Goal: Information Seeking & Learning: Compare options

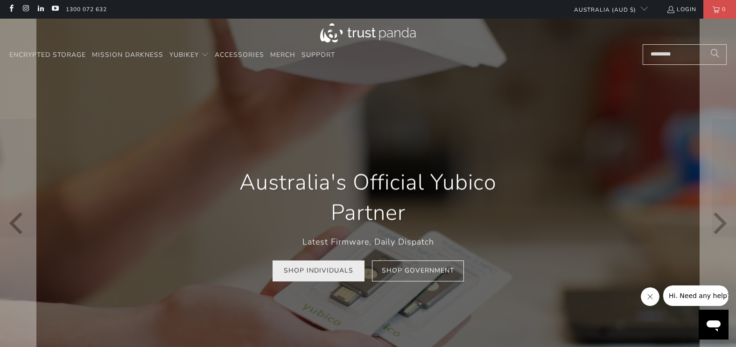
click at [325, 272] on link "Shop Individuals" at bounding box center [319, 271] width 92 height 21
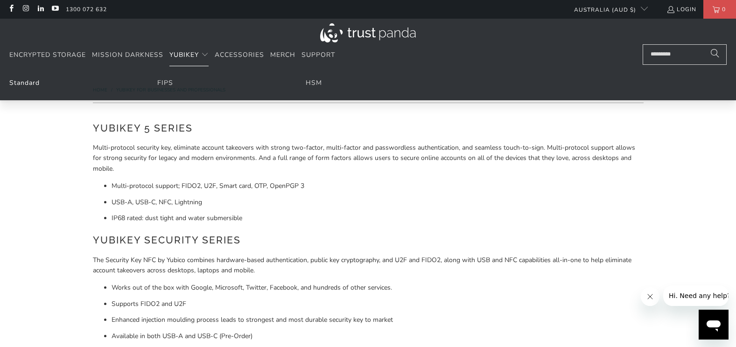
click at [33, 84] on link "Standard" at bounding box center [24, 82] width 30 height 9
click at [167, 84] on link "FIPS" at bounding box center [165, 82] width 16 height 9
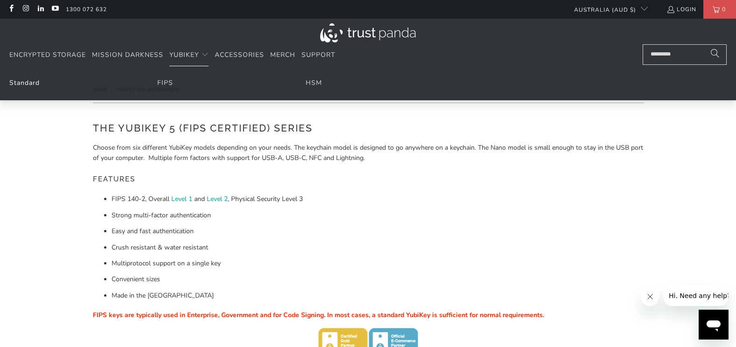
click at [20, 80] on link "Standard" at bounding box center [24, 82] width 30 height 9
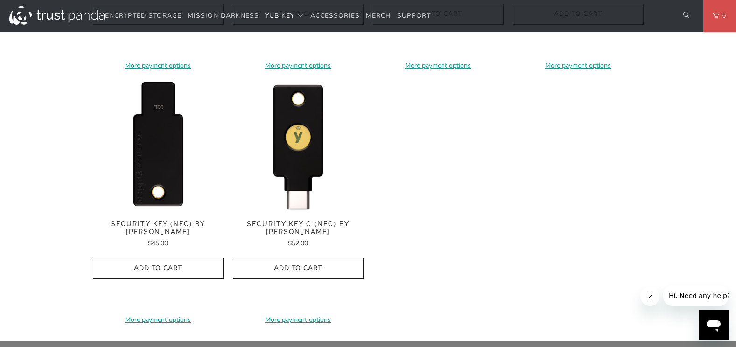
scroll to position [980, 0]
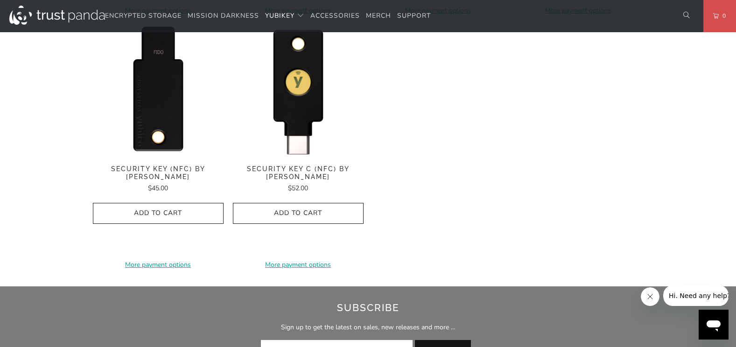
click at [162, 92] on img at bounding box center [158, 90] width 131 height 131
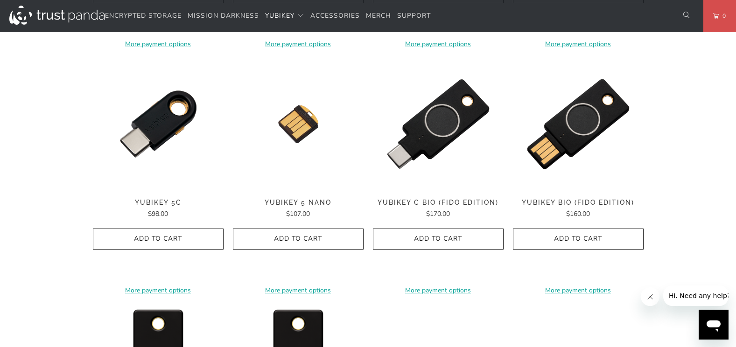
scroll to position [467, 0]
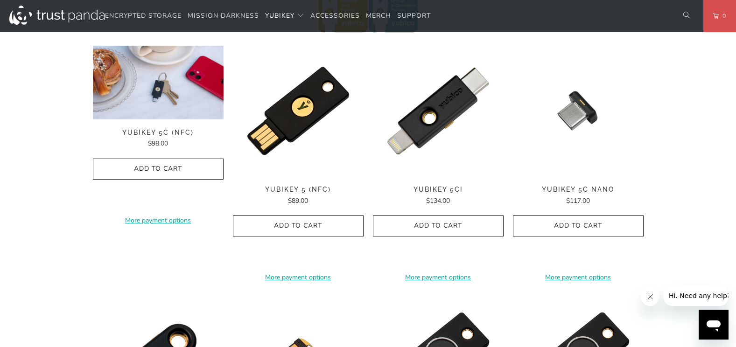
click at [169, 115] on img at bounding box center [158, 83] width 131 height 74
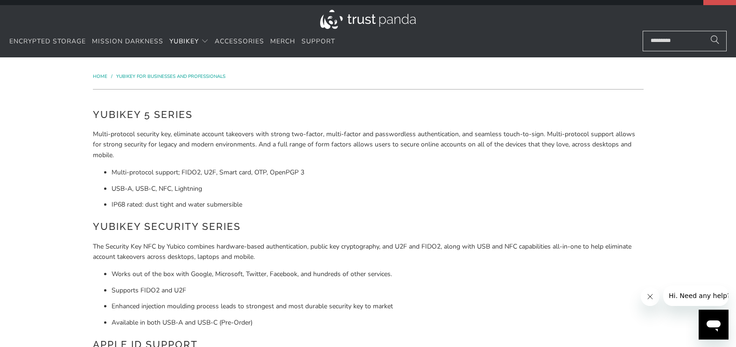
scroll to position [0, 0]
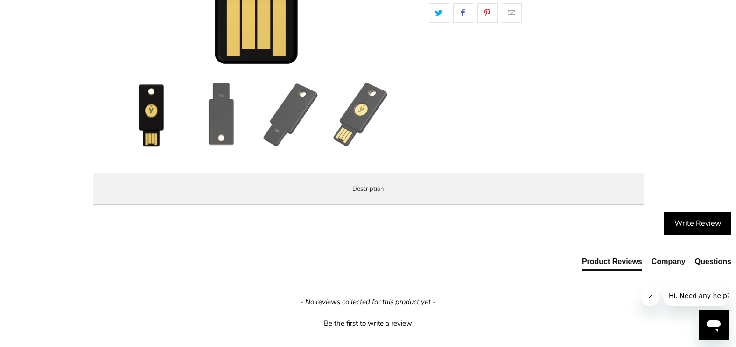
scroll to position [374, 0]
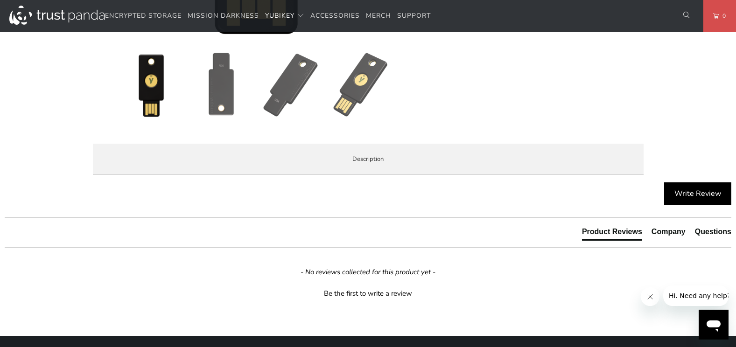
click at [0, 0] on span "Specifications" at bounding box center [0, 0] width 0 height 0
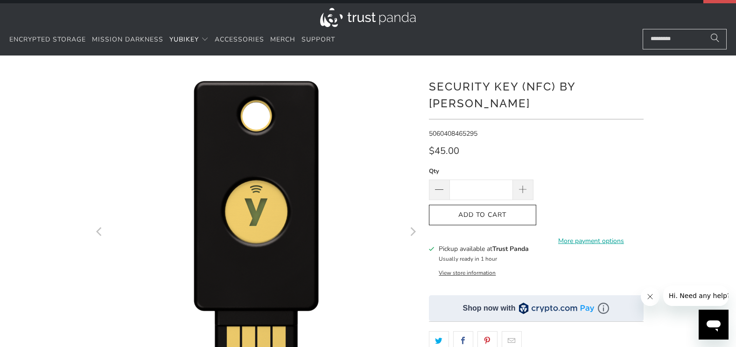
scroll to position [0, 0]
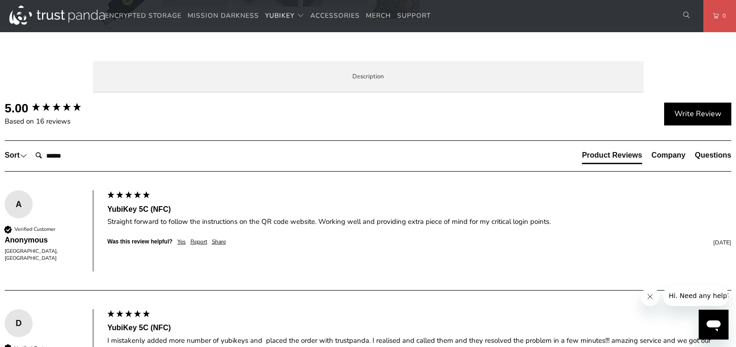
scroll to position [467, 0]
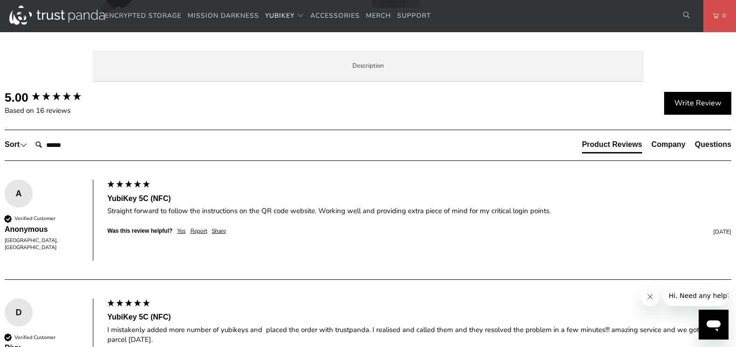
click at [0, 0] on span "Specifications" at bounding box center [0, 0] width 0 height 0
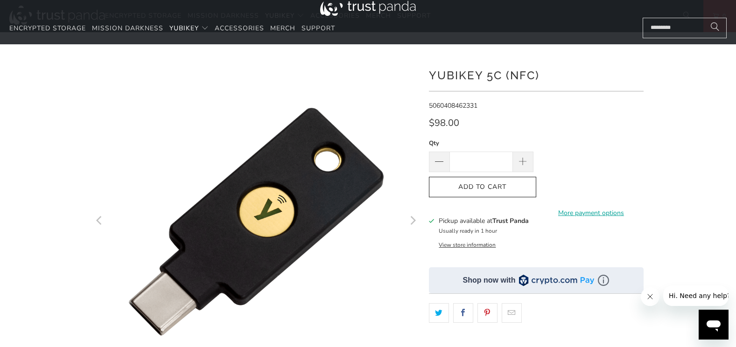
scroll to position [0, 0]
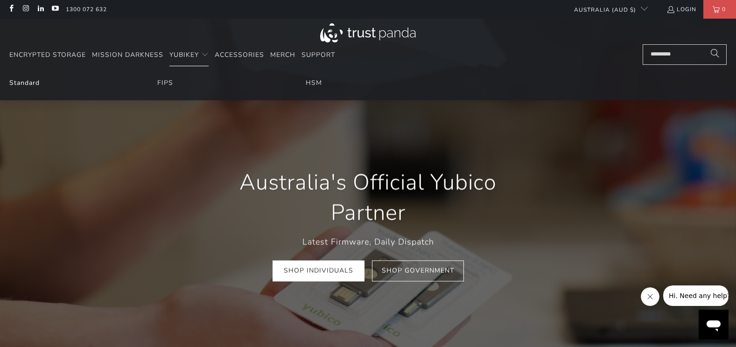
click at [27, 81] on link "Standard" at bounding box center [24, 82] width 30 height 9
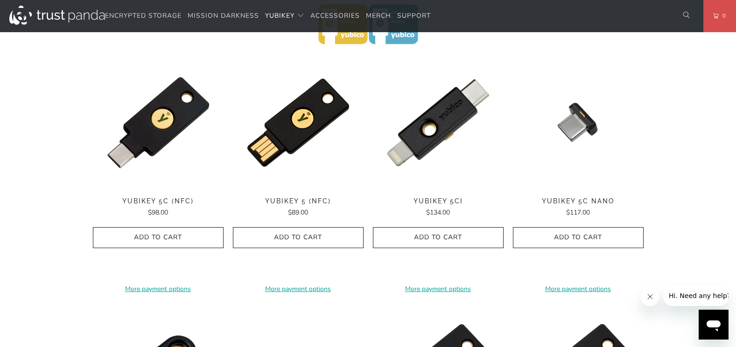
scroll to position [420, 0]
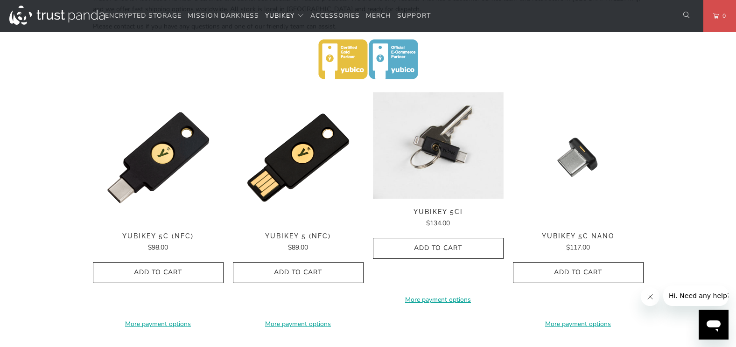
click at [444, 149] on img at bounding box center [438, 145] width 131 height 106
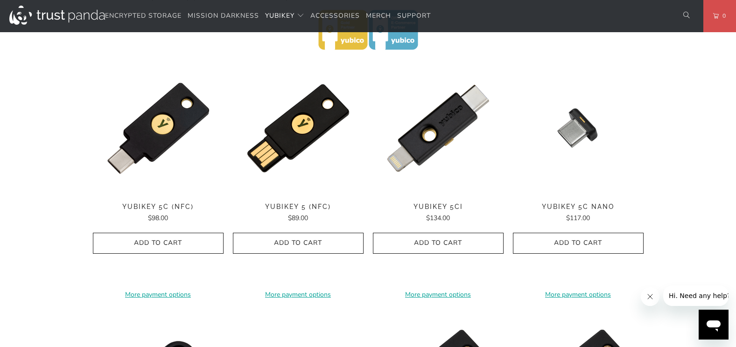
scroll to position [607, 0]
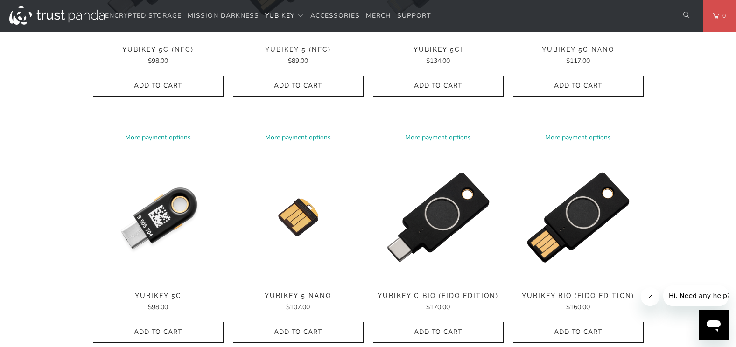
click at [161, 210] on img at bounding box center [158, 217] width 131 height 131
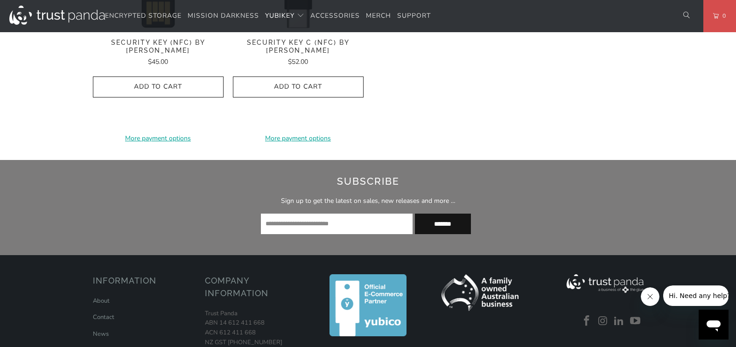
scroll to position [1167, 0]
